Goal: Task Accomplishment & Management: Complete application form

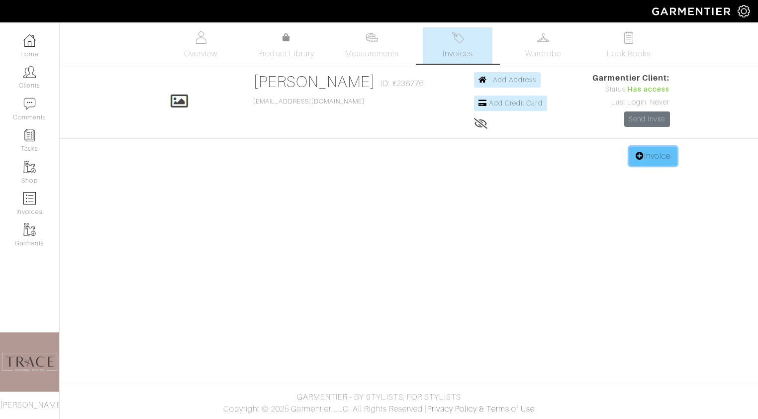
click at [664, 159] on link "Invoice" at bounding box center [653, 156] width 48 height 19
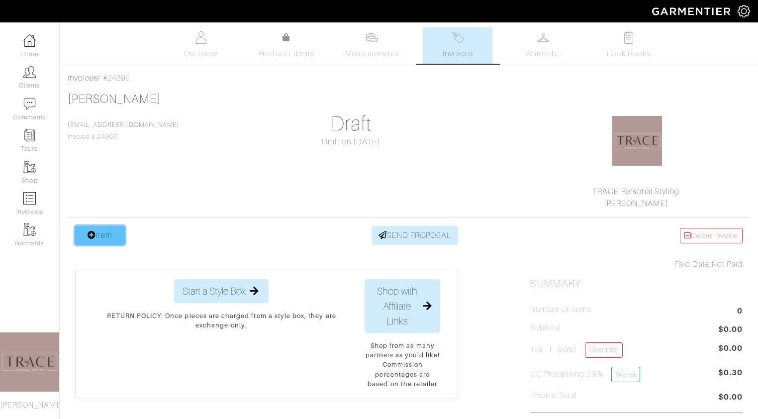
click at [99, 244] on link "Item" at bounding box center [100, 235] width 50 height 19
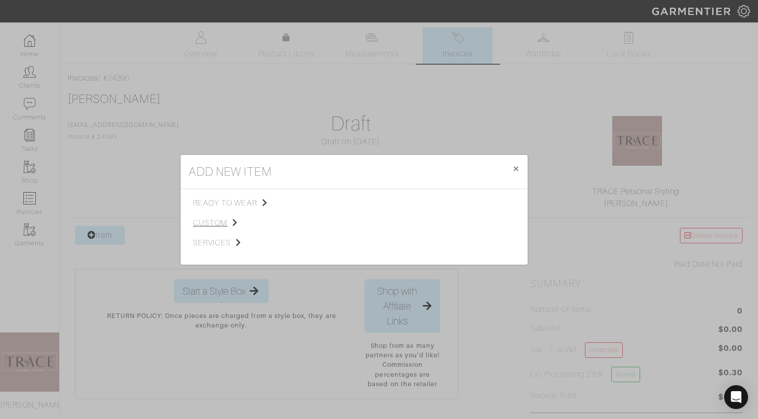
click at [221, 220] on span "custom" at bounding box center [243, 223] width 100 height 12
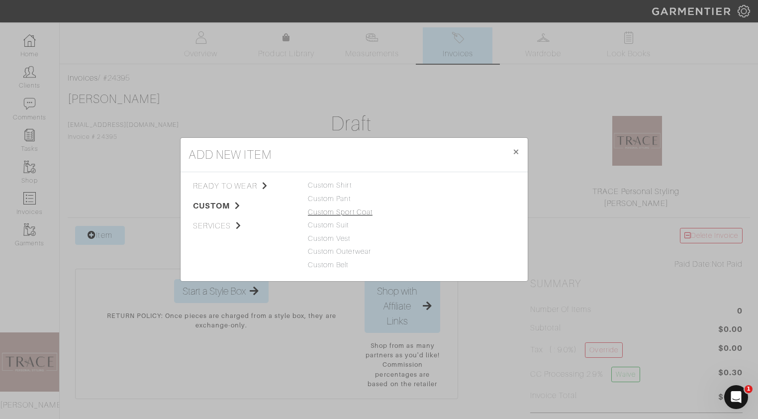
click at [337, 215] on link "Custom Sport Coat" at bounding box center [340, 212] width 65 height 8
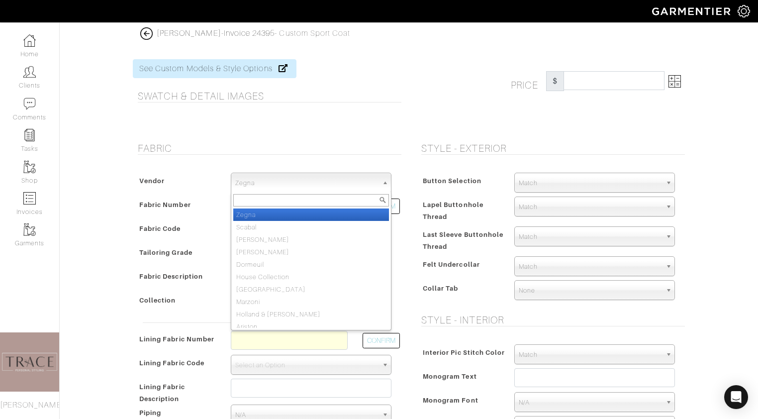
click at [348, 183] on span "Zegna" at bounding box center [306, 183] width 143 height 20
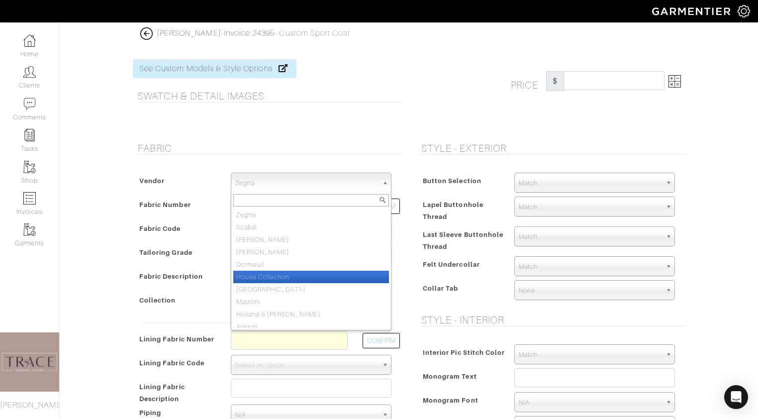
click at [315, 274] on li "House Collection" at bounding box center [311, 277] width 156 height 12
select select "75"
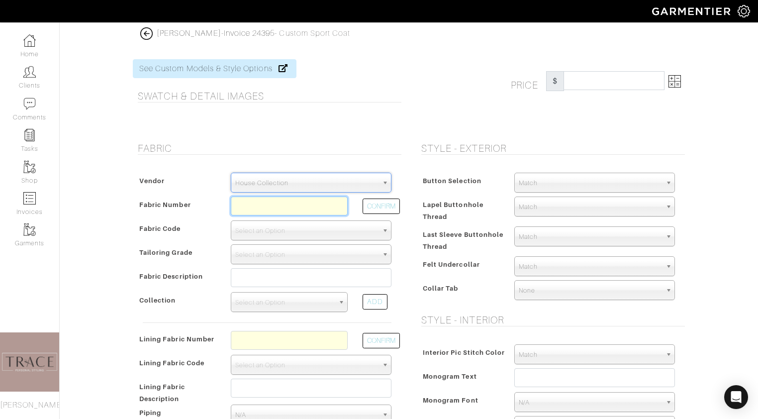
click at [308, 209] on input "text" at bounding box center [289, 206] width 117 height 19
type input "c"
type input "C5-48135952"
click at [376, 208] on button "CONFIRM" at bounding box center [381, 206] width 37 height 15
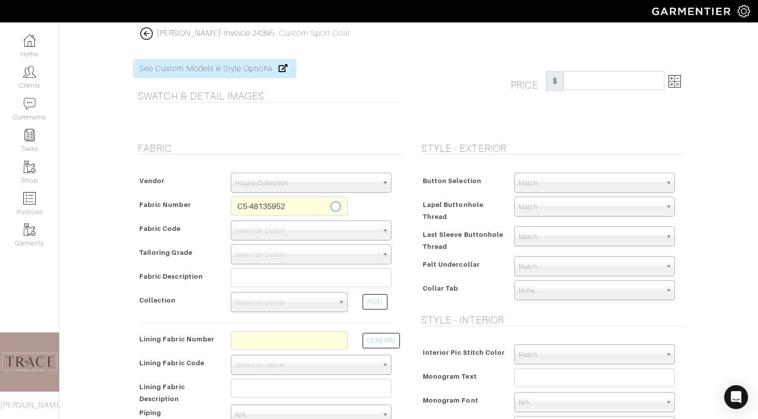
select select "902"
type input "Charcoal Blue Plaid"
select select
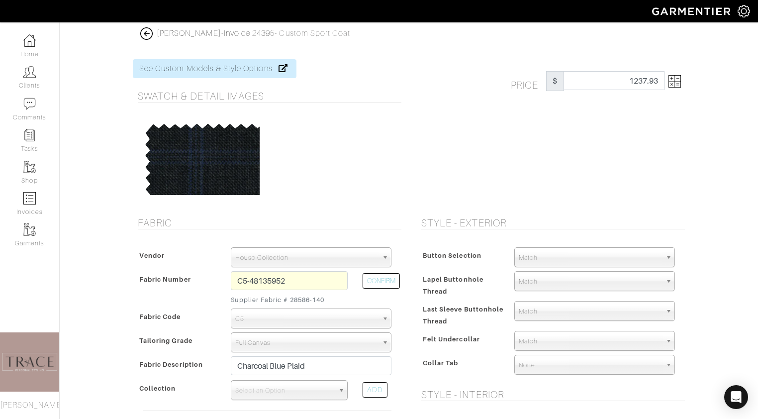
click at [678, 82] on img at bounding box center [675, 81] width 12 height 12
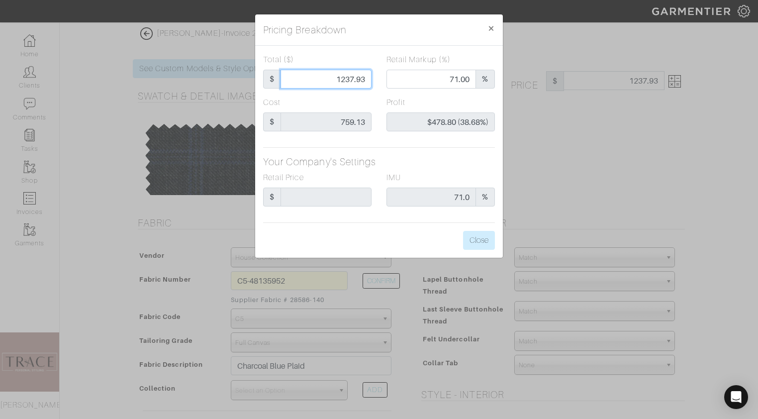
click at [368, 77] on input "1237.93" at bounding box center [326, 79] width 91 height 19
type input "1237.9"
type input "$478.77 (38.68%)"
type input "1237."
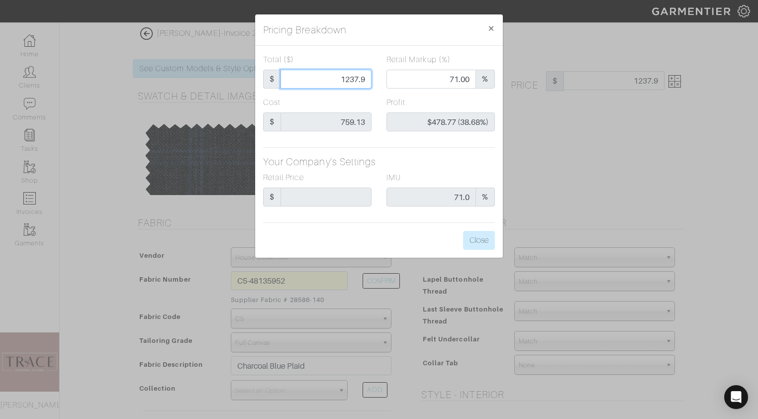
type input "1237."
type input "70.98"
type input "$477.87 (38.63%)"
type input "1237"
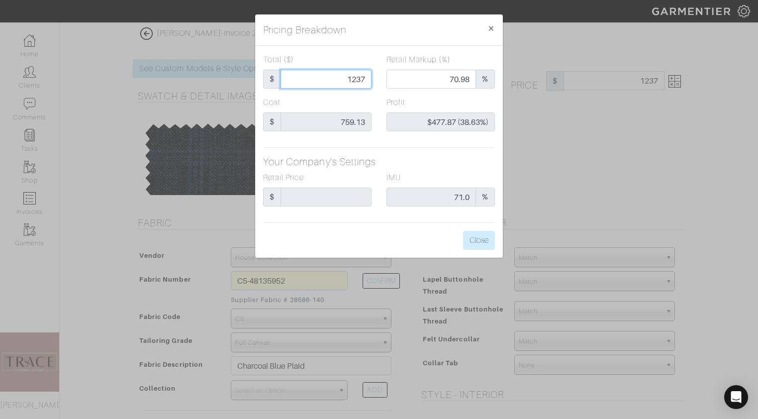
type input "123"
type input "0.00"
type input "-$636.13 (-517.18%)"
type input "1238"
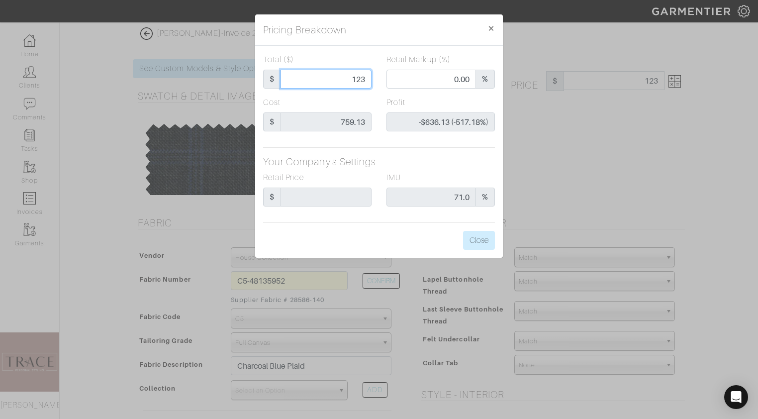
type input "1238"
type input "71.00"
type input "$478.87 (38.68%)"
type input "1238"
type input "1238.00"
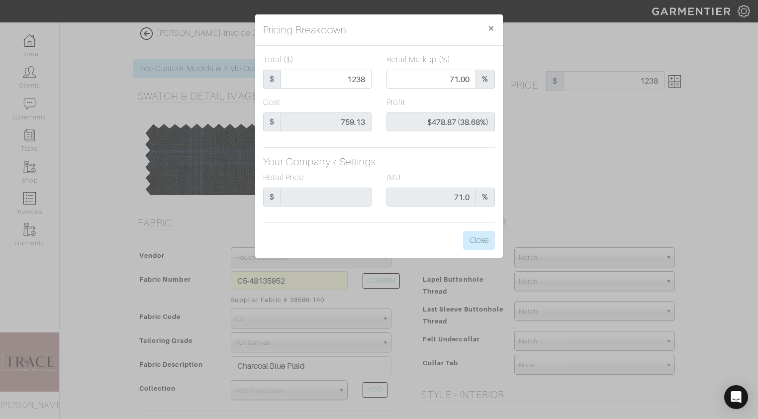
type input "1238.00"
click at [381, 94] on div "Retail Markup (%) 71.00 %" at bounding box center [440, 75] width 123 height 43
click at [493, 239] on button "Close" at bounding box center [479, 240] width 32 height 19
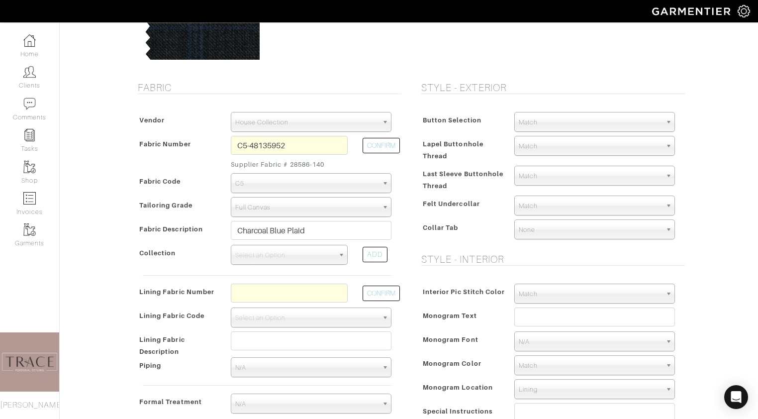
scroll to position [138, 0]
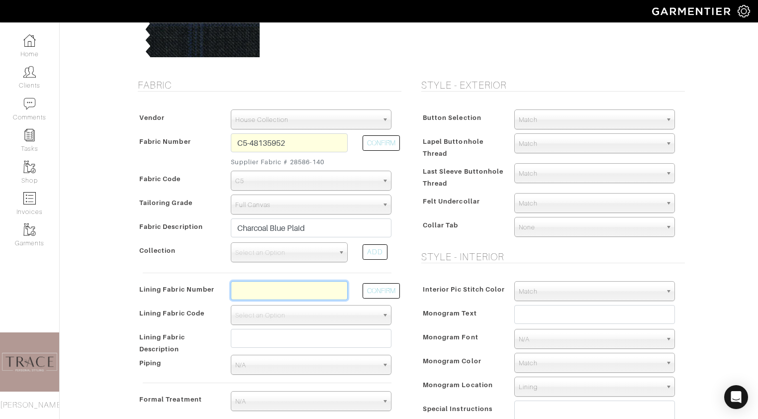
click at [327, 284] on input "text" at bounding box center [289, 290] width 117 height 19
type input "custom liner"
click at [394, 291] on button "CONFIRM" at bounding box center [381, 290] width 37 height 15
click at [305, 315] on span "Select an Option" at bounding box center [306, 316] width 143 height 20
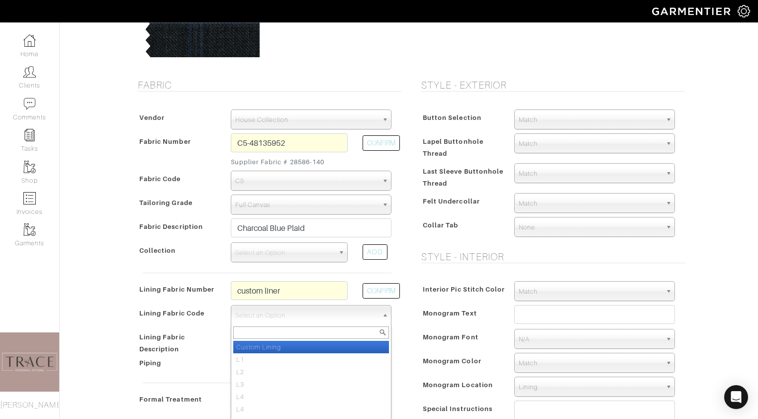
click at [298, 346] on li "Custom Lining" at bounding box center [311, 347] width 156 height 12
select select "878"
type input "1337.93"
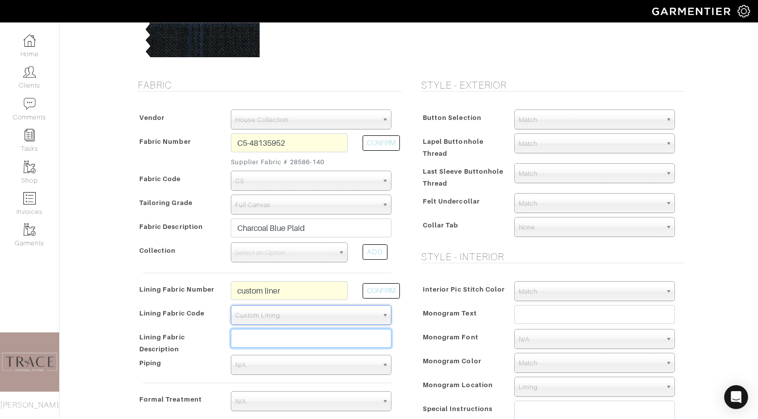
click at [298, 339] on input "text" at bounding box center [311, 338] width 161 height 19
drag, startPoint x: 279, startPoint y: 338, endPoint x: 249, endPoint y: 339, distance: 29.9
click at [249, 339] on input "his business pizza logos" at bounding box center [311, 338] width 161 height 19
type input "his company pizza logos"
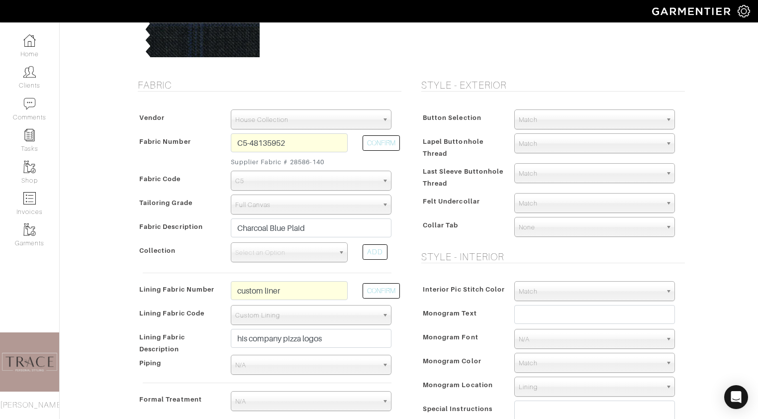
click at [272, 363] on span "N/A" at bounding box center [306, 365] width 143 height 20
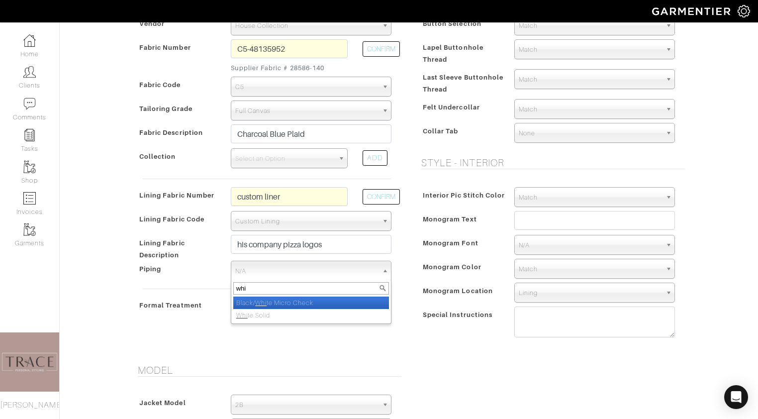
scroll to position [232, 0]
type input "whi"
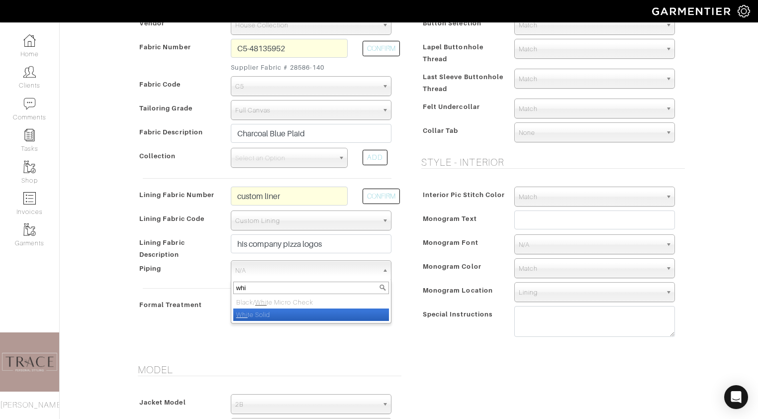
click at [277, 316] on li "Whi te Solid" at bounding box center [311, 315] width 156 height 12
select select "164"
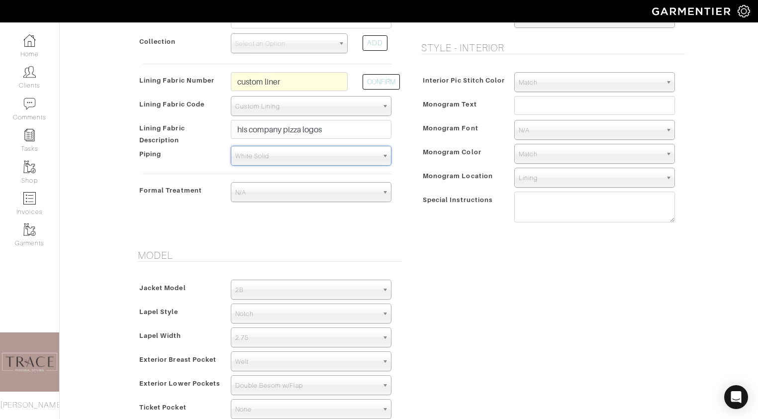
scroll to position [950, 0]
click at [294, 155] on span "White Solid" at bounding box center [306, 156] width 143 height 20
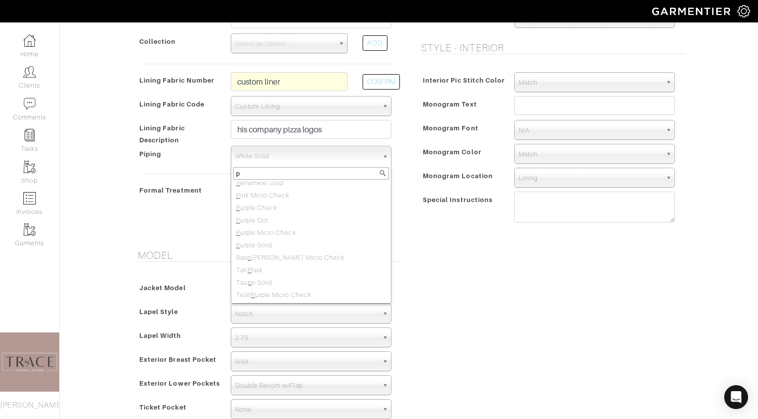
scroll to position [0, 0]
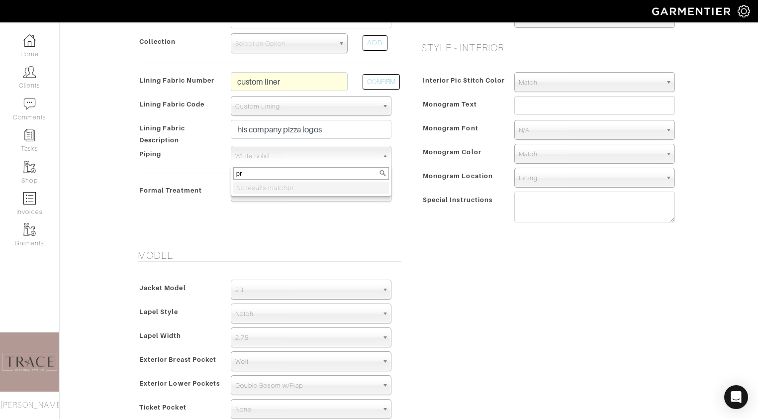
type input "p"
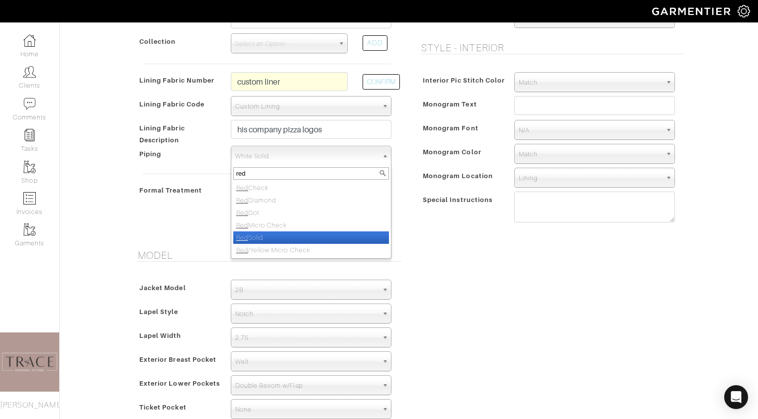
type input "red"
click at [274, 237] on li "Red Solid" at bounding box center [311, 237] width 156 height 12
select select "144"
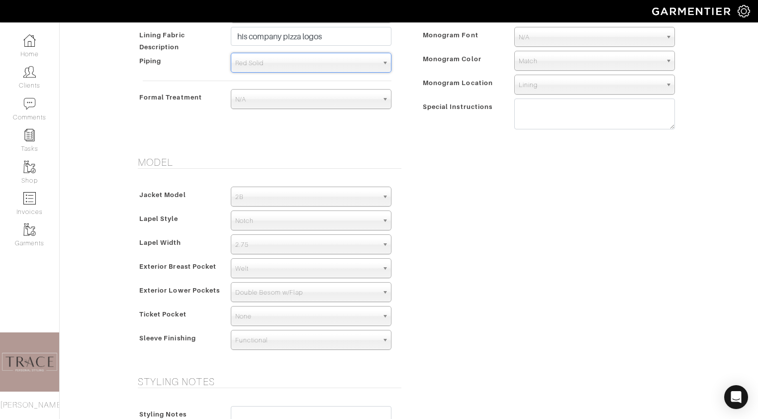
scroll to position [443, 0]
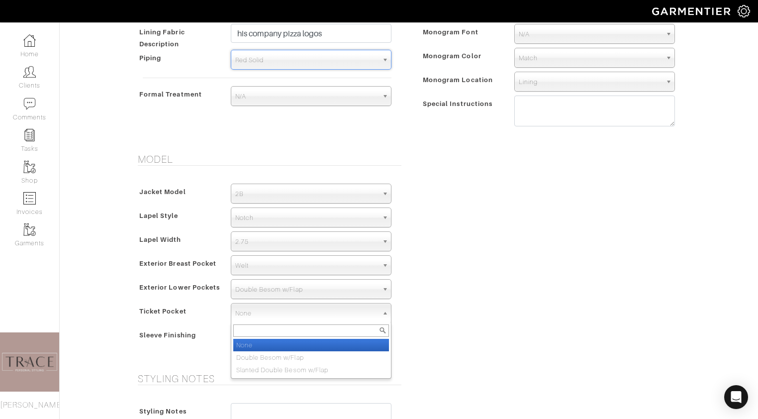
click at [342, 311] on span "None" at bounding box center [306, 314] width 143 height 20
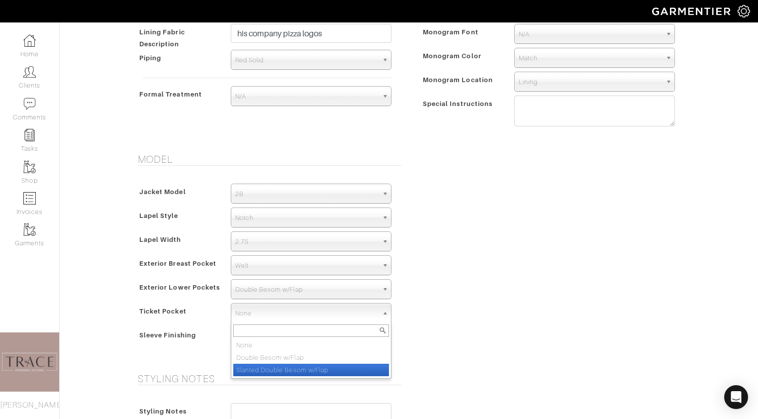
click at [302, 367] on li "Slanted Double Besom w/Flap" at bounding box center [311, 370] width 156 height 12
select select "Slanted Double Besom w/Flap"
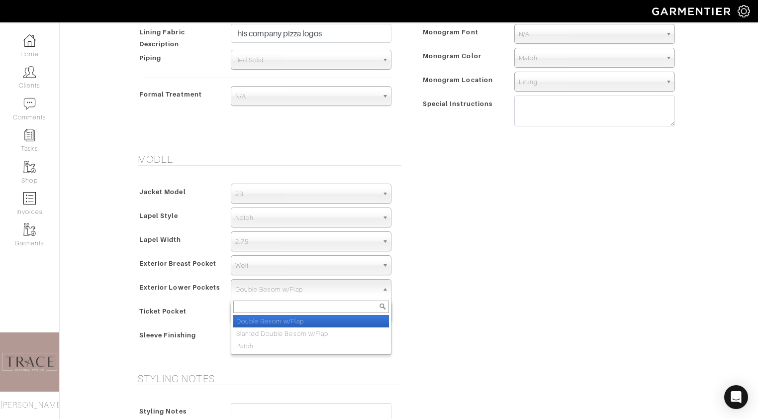
click at [307, 288] on span "Double Besom w/Flap" at bounding box center [306, 290] width 143 height 20
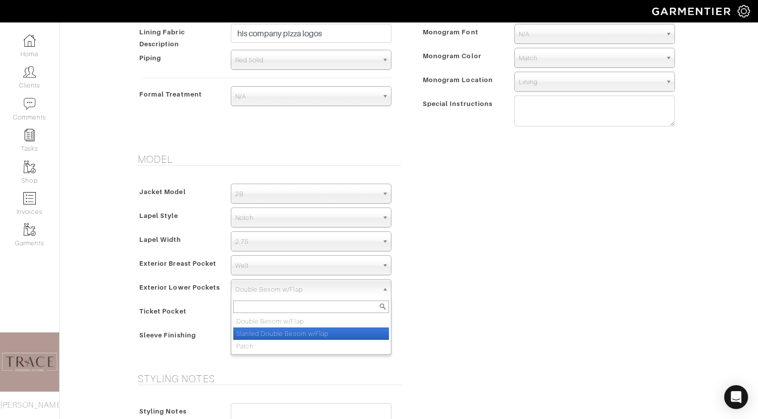
click at [300, 329] on li "Slanted Double Besom w/Flap" at bounding box center [311, 333] width 156 height 12
select select "Slanted Double Besom w/Flap"
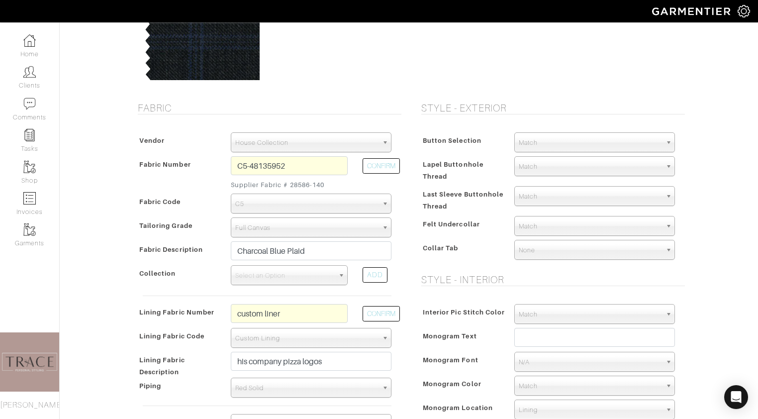
scroll to position [104, 0]
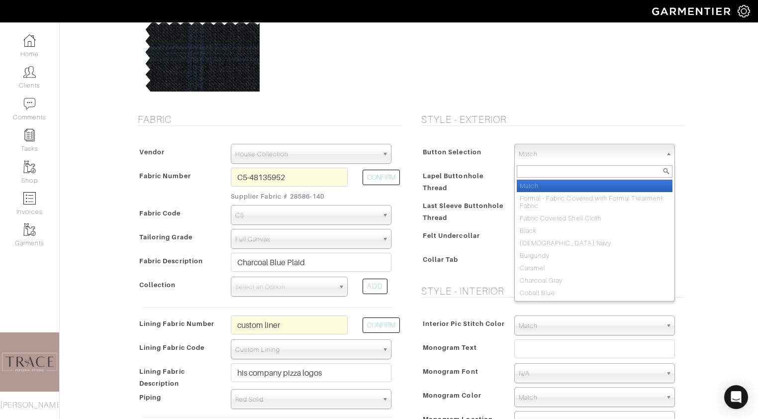
click at [572, 154] on span "Match" at bounding box center [590, 154] width 143 height 20
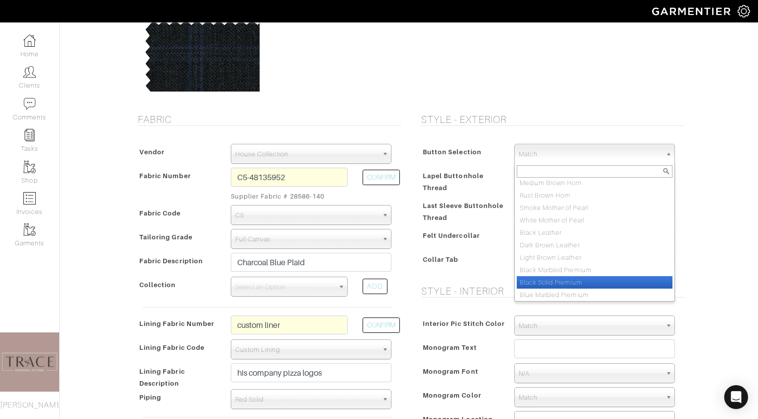
scroll to position [398, 0]
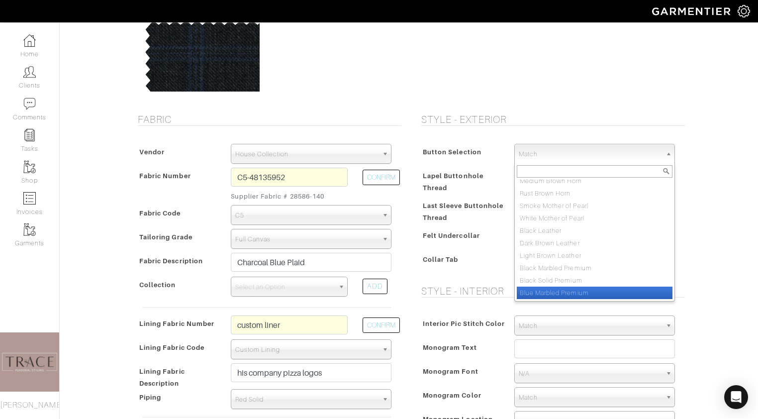
click at [565, 294] on li "Blue Marbled Premium" at bounding box center [595, 293] width 156 height 12
select select "115"
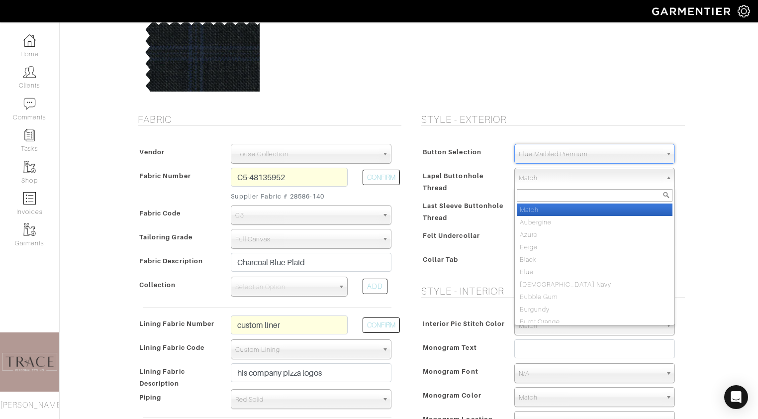
click at [571, 174] on span "Match" at bounding box center [590, 178] width 143 height 20
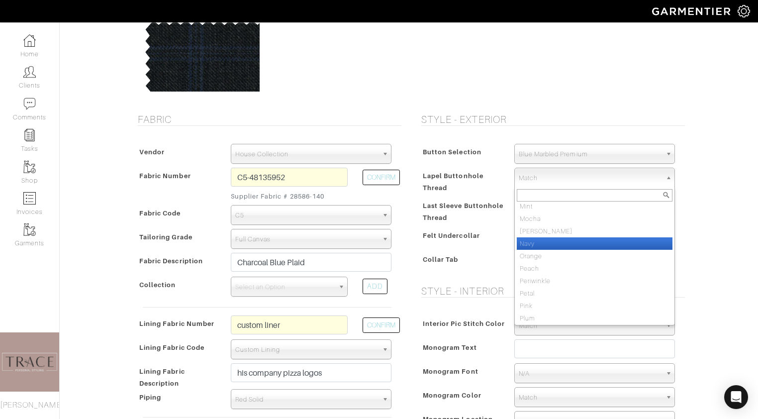
scroll to position [484, 0]
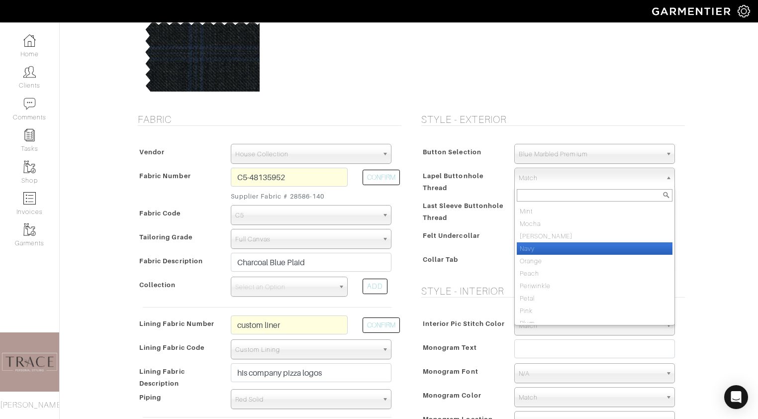
click at [557, 248] on li "Navy" at bounding box center [595, 248] width 156 height 12
select select "8"
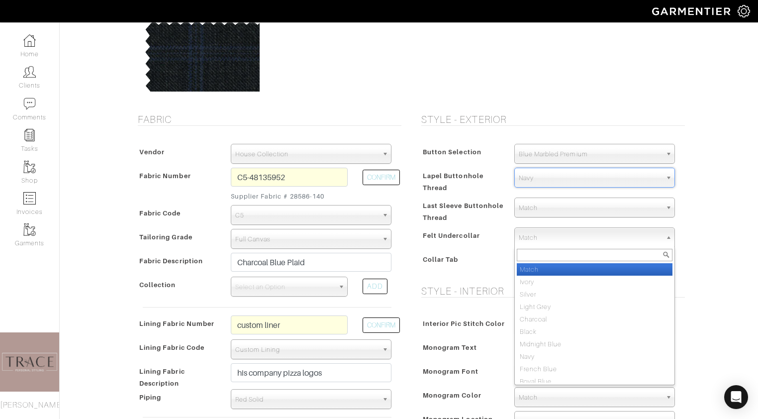
click at [557, 233] on span "Match" at bounding box center [590, 238] width 143 height 20
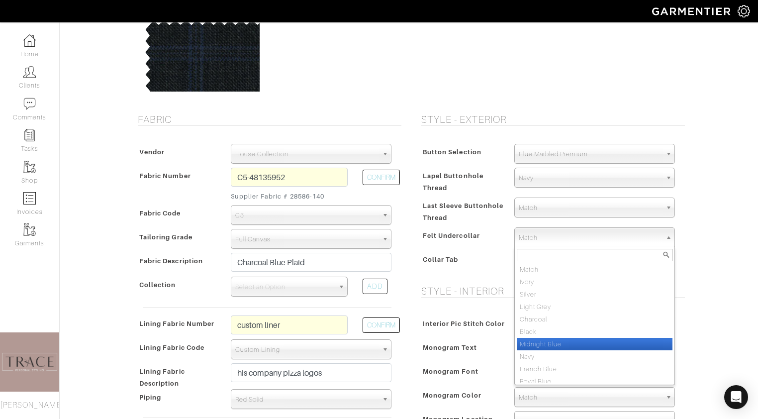
click at [556, 342] on li "Midnight Blue" at bounding box center [595, 344] width 156 height 12
select select "7"
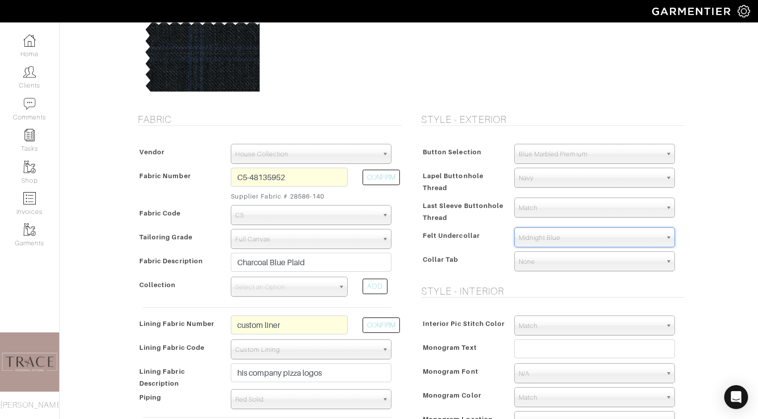
click at [557, 258] on span "None" at bounding box center [590, 262] width 143 height 20
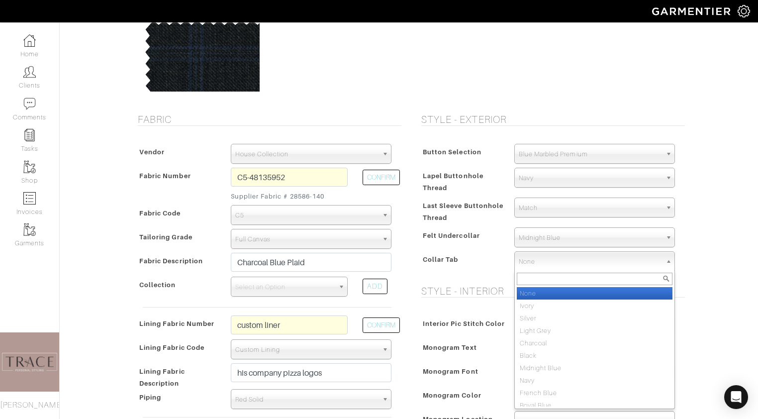
click at [504, 268] on div "Collar Tab" at bounding box center [463, 262] width 88 height 18
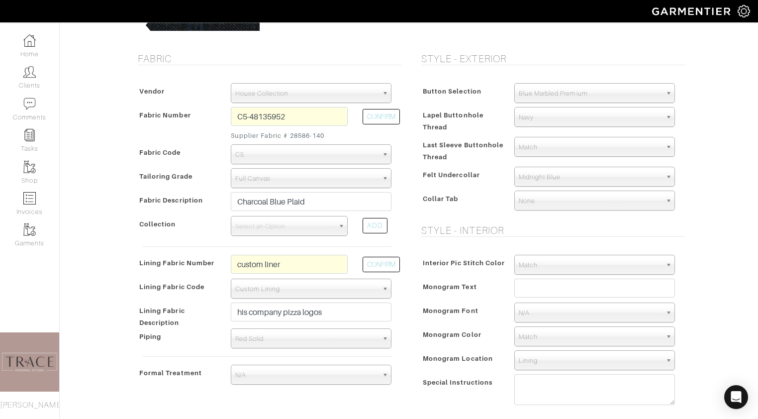
scroll to position [182, 0]
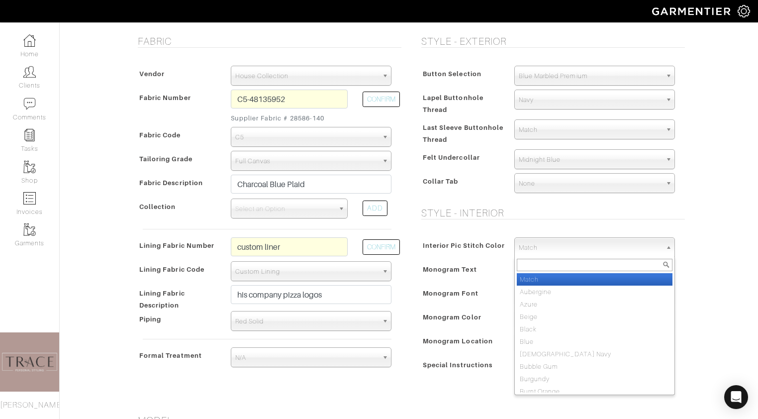
click at [539, 244] on span "Match" at bounding box center [590, 248] width 143 height 20
click at [498, 228] on div "Interior Pic Stitch Color Match Aubergine Azure Beige Black Blue British Navy B…" at bounding box center [550, 314] width 269 height 175
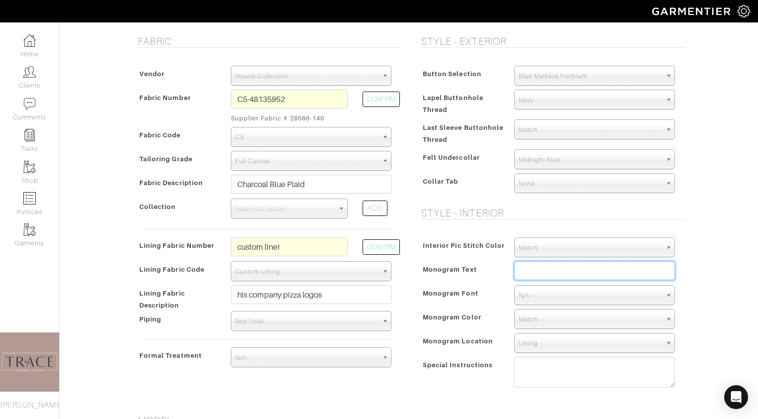
click at [538, 267] on input "text" at bounding box center [595, 270] width 161 height 19
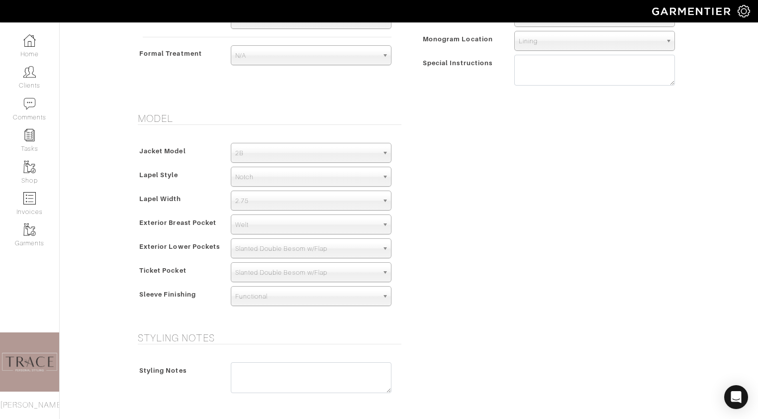
scroll to position [689, 0]
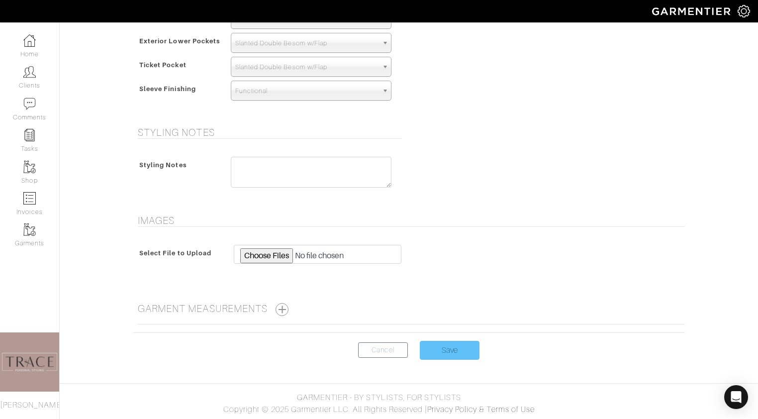
type input "Qreitem"
click at [465, 346] on input "Save" at bounding box center [450, 350] width 60 height 19
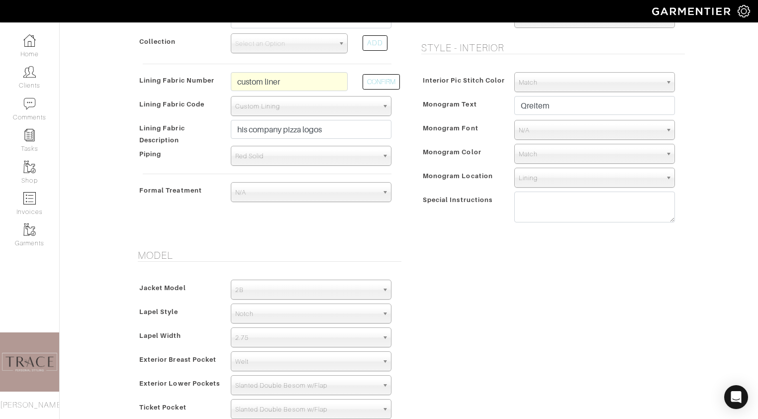
scroll to position [220, 0]
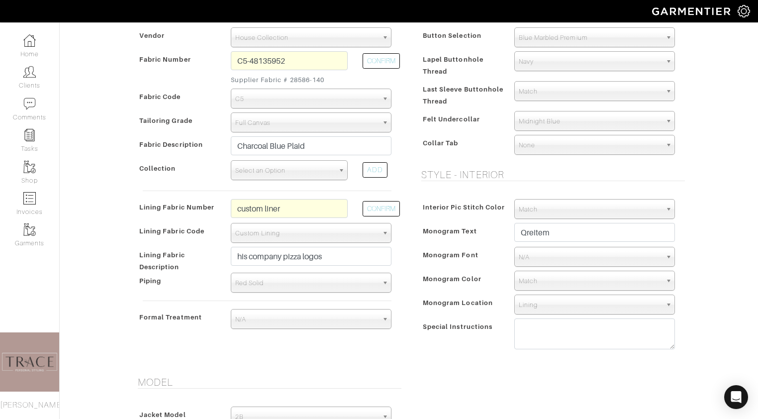
click at [319, 175] on span "Select an Option" at bounding box center [284, 171] width 99 height 20
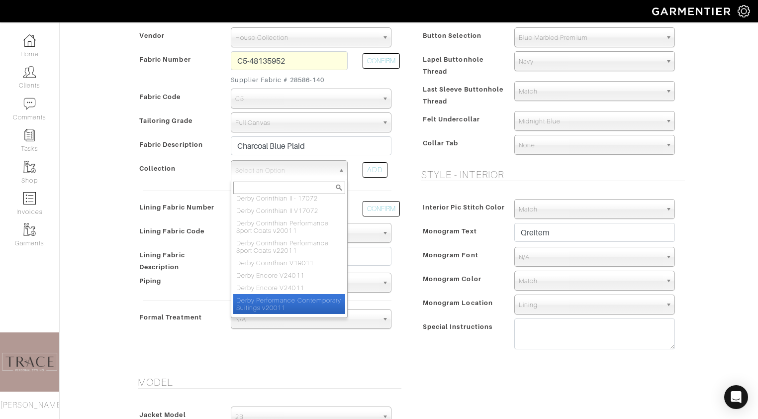
scroll to position [302, 0]
click at [282, 292] on li "Derby Performance Contemporary Suitings v20011" at bounding box center [289, 302] width 112 height 20
select select "429"
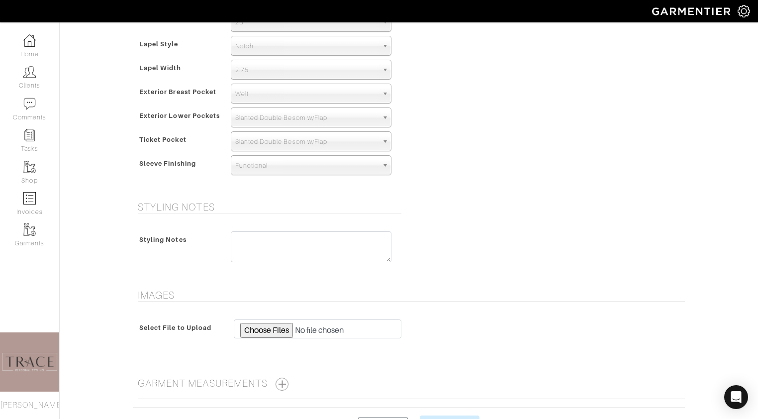
scroll to position [689, 0]
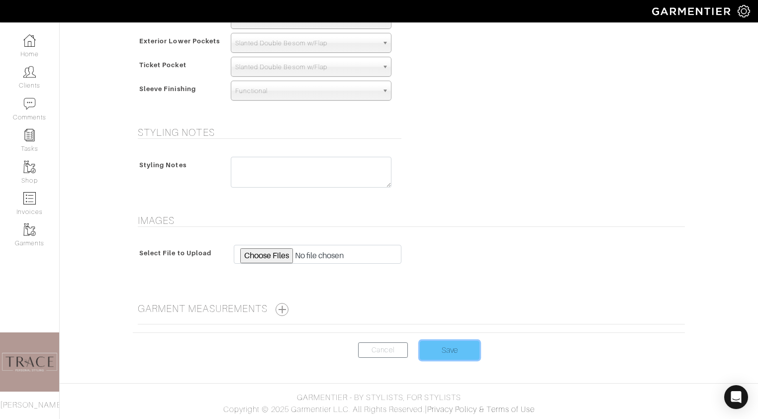
click at [454, 349] on input "Save" at bounding box center [450, 350] width 60 height 19
